Goal: Navigation & Orientation: Find specific page/section

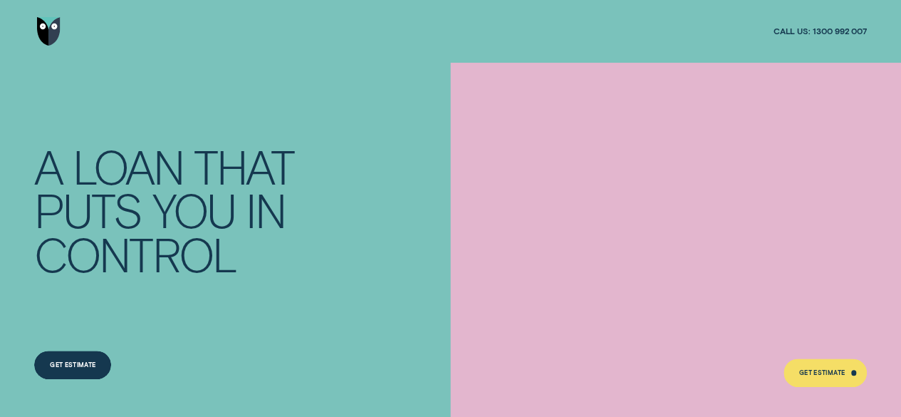
click at [47, 35] on img "Go to home page" at bounding box center [48, 31] width 23 height 28
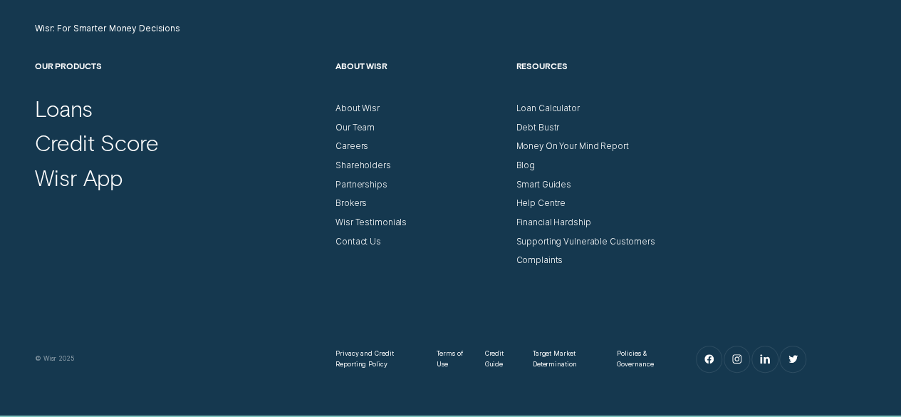
scroll to position [4058, 0]
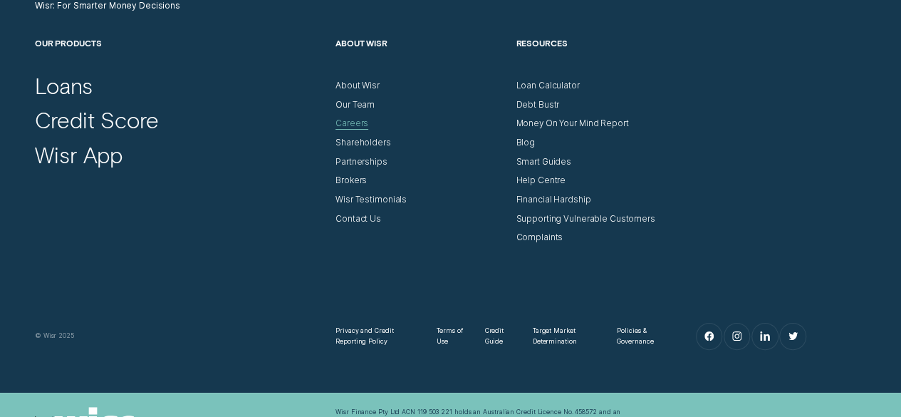
click at [347, 122] on div "Careers" at bounding box center [351, 123] width 33 height 11
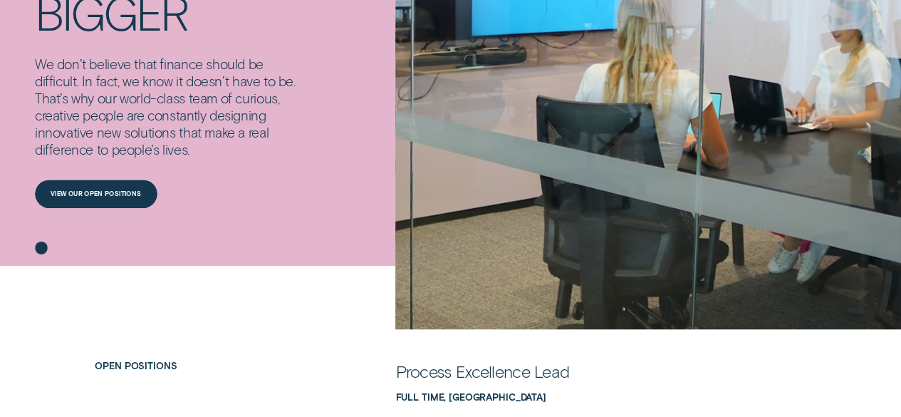
scroll to position [214, 0]
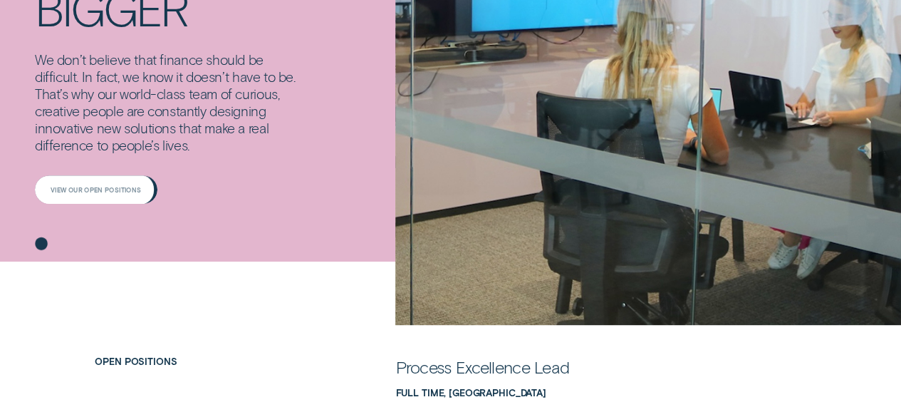
click at [112, 188] on div "View our open positions" at bounding box center [96, 190] width 90 height 6
